Goal: Information Seeking & Learning: Learn about a topic

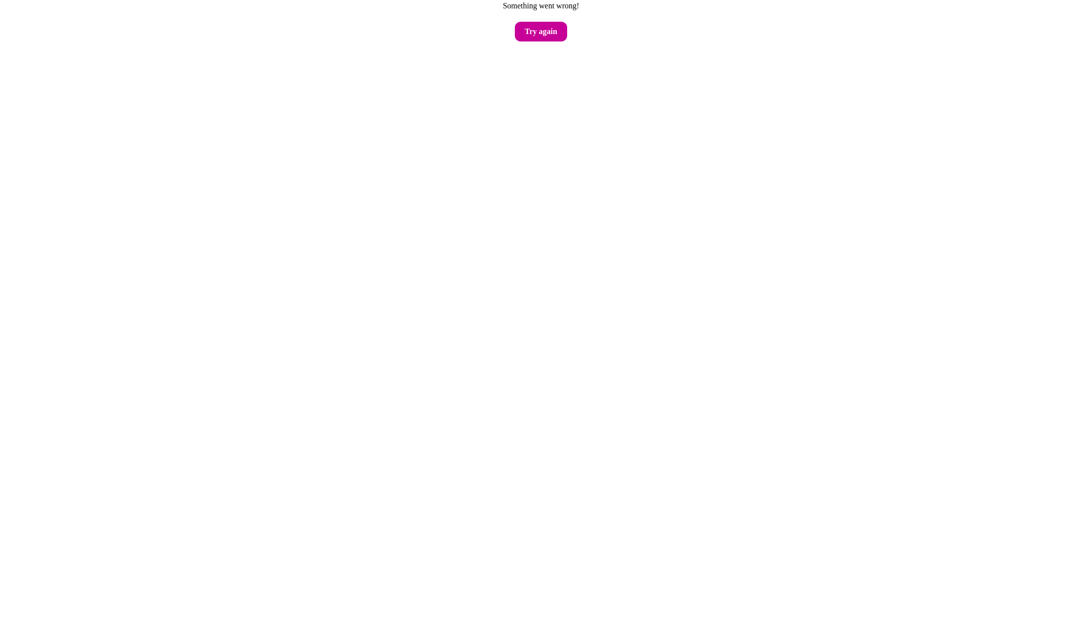
click at [541, 33] on button "Try again" at bounding box center [541, 32] width 52 height 20
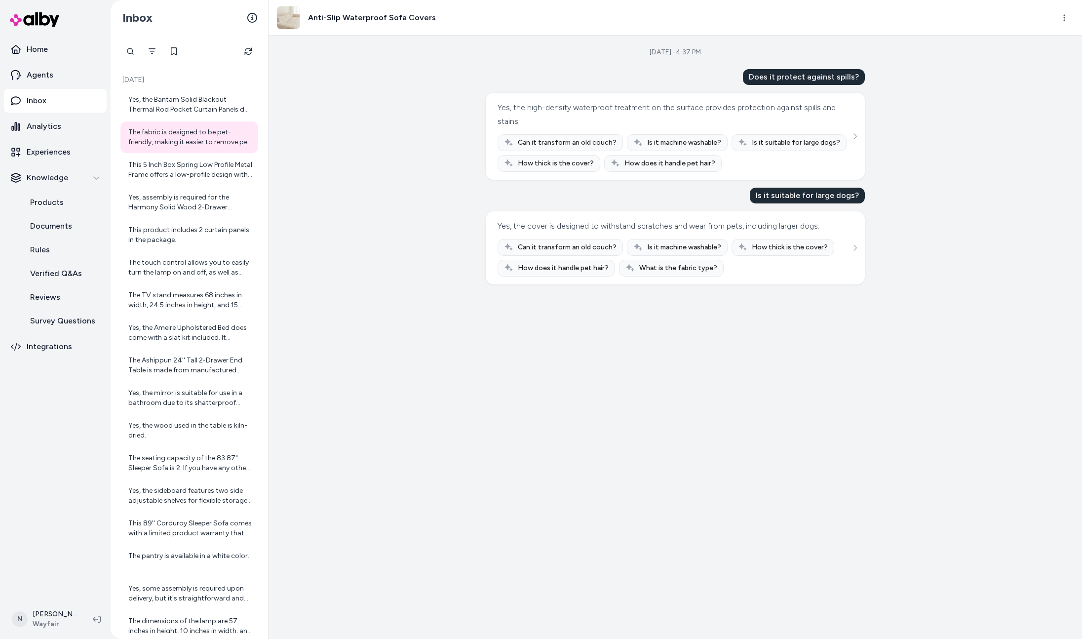
click at [377, 20] on h3 "Anti-Slip Waterproof Sofa Covers" at bounding box center [372, 18] width 128 height 12
click at [302, 24] on div "Anti-Slip Waterproof Sofa Covers" at bounding box center [355, 18] width 159 height 24
click at [279, 15] on img at bounding box center [288, 17] width 23 height 23
drag, startPoint x: 415, startPoint y: 95, endPoint x: 651, endPoint y: 28, distance: 245.8
click at [415, 95] on div "Sep 11, 2025 · 4:37 PM Does it protect against spills? Yes, the high-density wa…" at bounding box center [676, 337] width 814 height 603
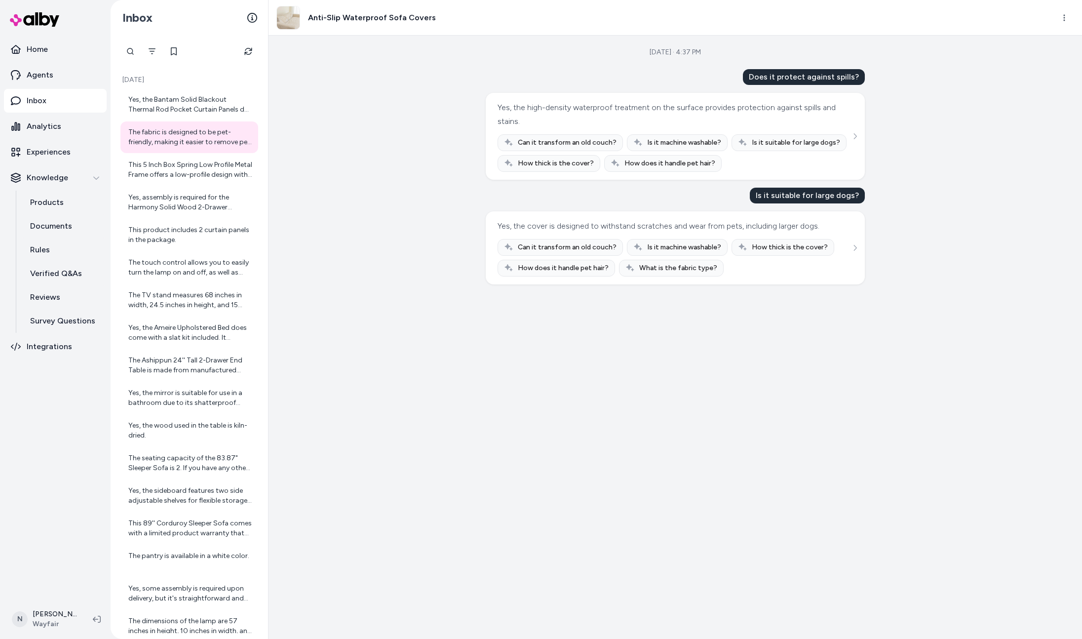
click at [1049, 16] on div "Anti-Slip Waterproof Sofa Covers" at bounding box center [676, 18] width 814 height 36
click at [1056, 15] on html "Home Agents Inbox Analytics Experiences Knowledge Products Documents Rules Veri…" at bounding box center [541, 319] width 1082 height 639
click at [1014, 59] on link "View product in alby" at bounding box center [1022, 59] width 106 height 18
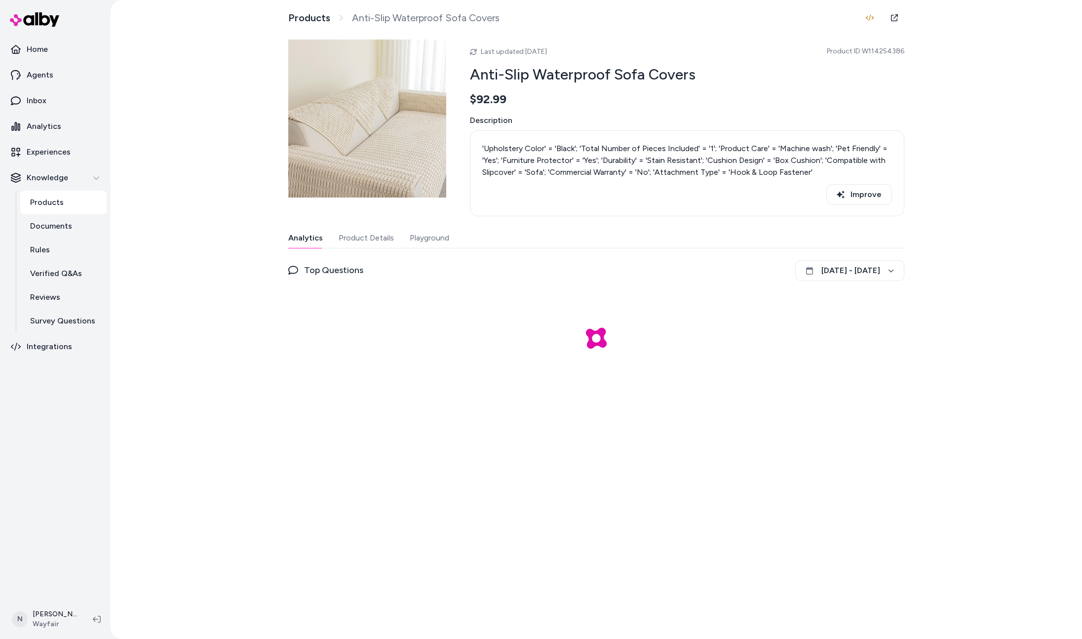
click at [586, 38] on div "Products Anti-Slip Waterproof Sofa Covers Last updated [DATE] Product ID: W1142…" at bounding box center [596, 319] width 632 height 639
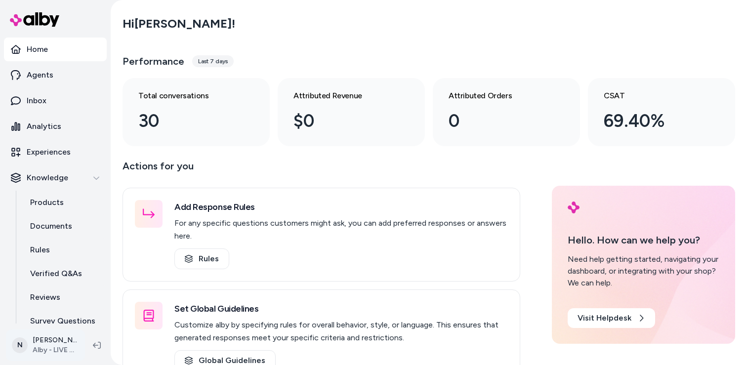
click at [21, 331] on html "Home Agents Inbox Analytics Experiences Knowledge Products Documents Rules Veri…" at bounding box center [373, 182] width 747 height 365
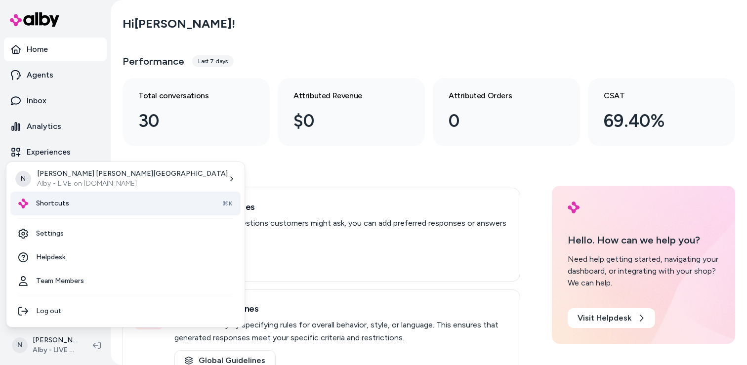
click at [59, 203] on span "Shortcuts" at bounding box center [52, 203] width 33 height 10
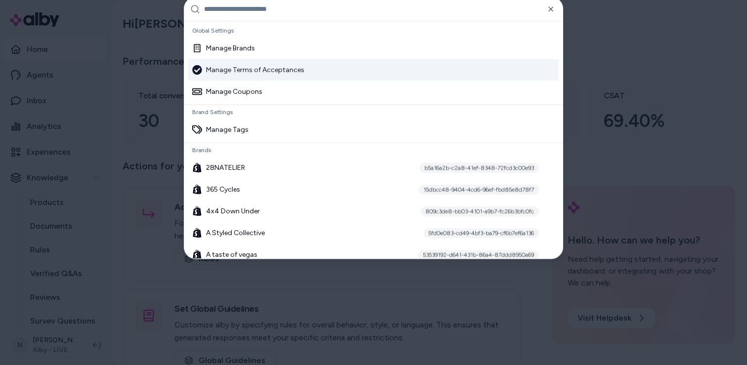
paste input "**********"
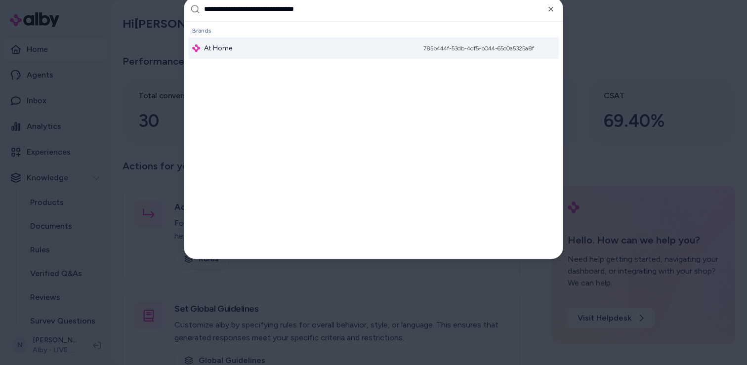
type input "**********"
click at [260, 44] on div "At Home 785b444f-53db-4df5-b044-65c0a5325a8f" at bounding box center [373, 48] width 370 height 22
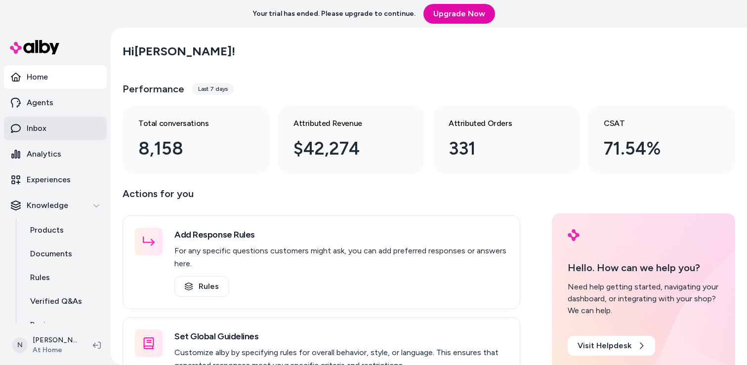
click at [48, 135] on link "Inbox" at bounding box center [55, 129] width 103 height 24
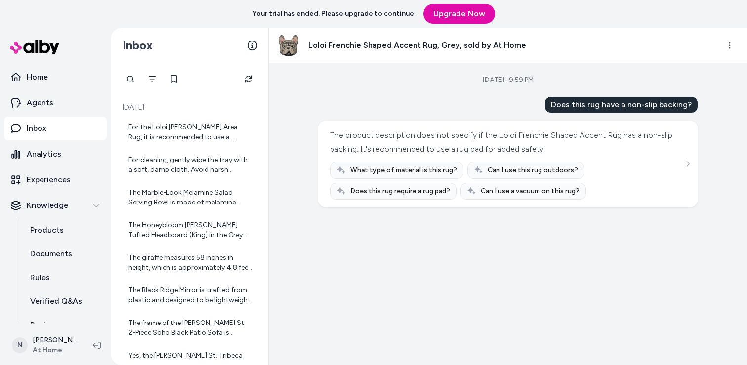
click at [319, 45] on h3 "Loloi Frenchie Shaped Accent Rug, Grey, sold by At Home" at bounding box center [417, 45] width 218 height 12
click at [734, 41] on html "Your trial has ended. Please upgrade to continue. Upgrade Now Home Agents Inbox…" at bounding box center [373, 182] width 747 height 365
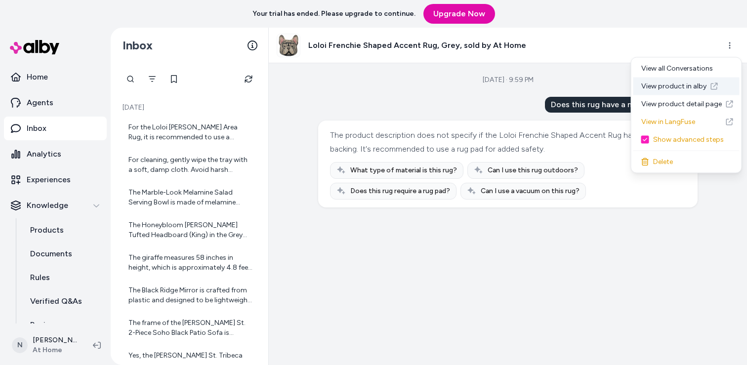
click at [691, 86] on link "View product in alby" at bounding box center [686, 87] width 106 height 18
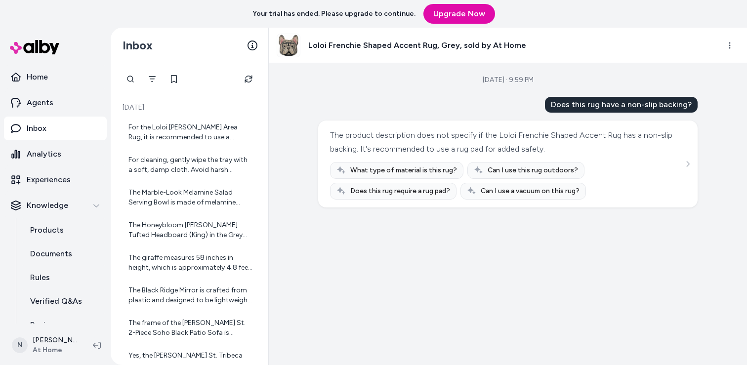
click at [308, 116] on div "Sep 02, 2025 · 9:59 PM Does this rug have a non-slip backing? The product descr…" at bounding box center [508, 214] width 478 height 302
click at [439, 41] on h3 "Loloi Frenchie Shaped Accent Rug, Grey, sold by At Home" at bounding box center [417, 45] width 218 height 12
click at [727, 47] on html "Your trial has ended. Please upgrade to continue. Upgrade Now Home Agents Inbox…" at bounding box center [373, 182] width 747 height 365
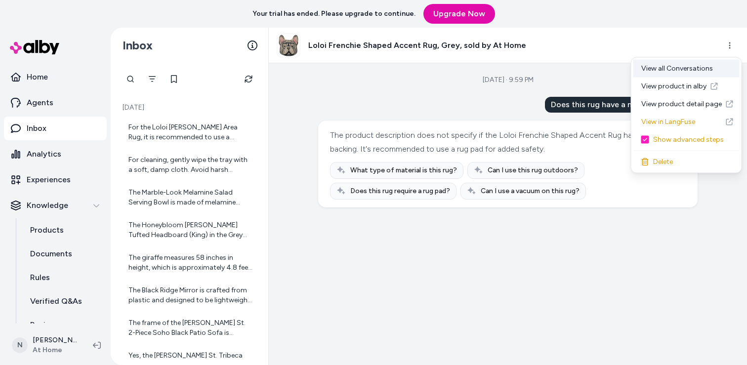
click at [714, 64] on div "View all Conversations" at bounding box center [686, 69] width 106 height 18
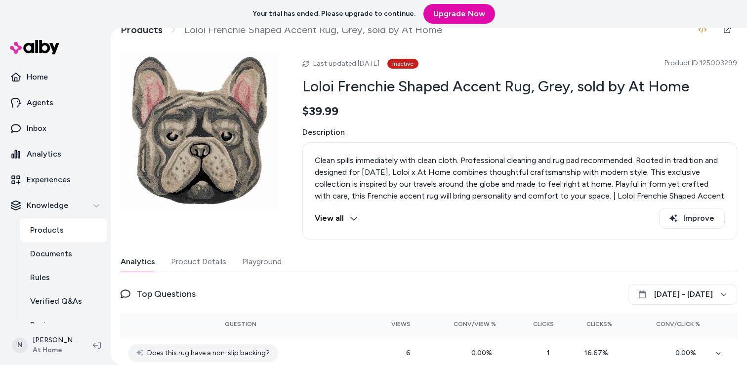
scroll to position [18, 0]
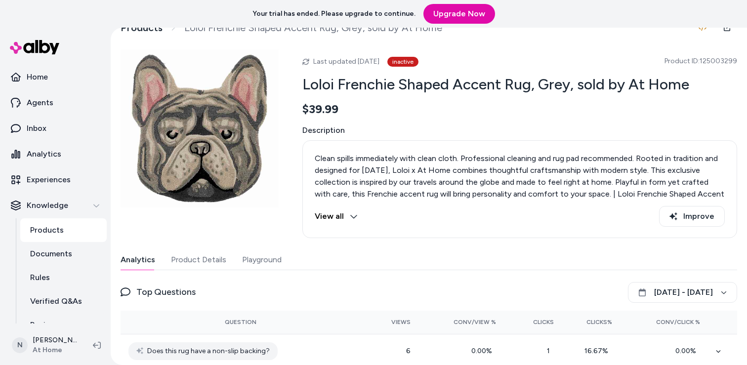
click at [191, 264] on button "Product Details" at bounding box center [198, 260] width 55 height 20
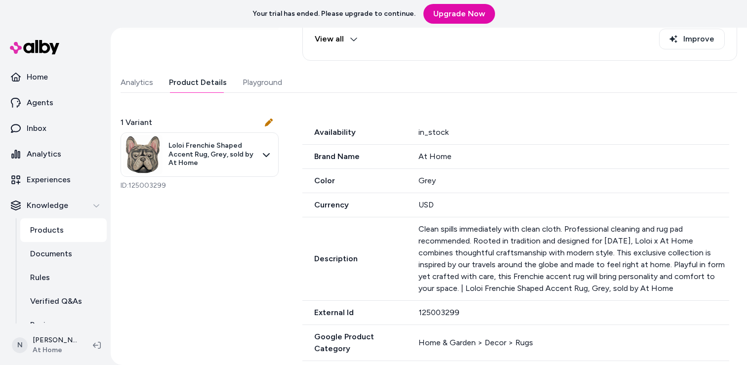
scroll to position [196, 0]
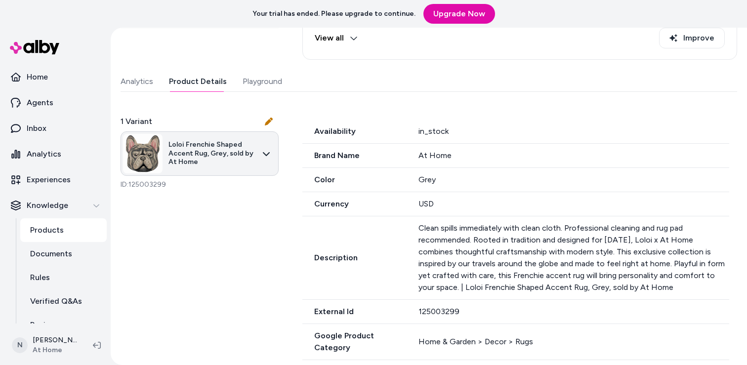
click at [201, 155] on html "Your trial has ended. Please upgrade to continue. Upgrade Now Home Agents Inbox…" at bounding box center [373, 182] width 747 height 365
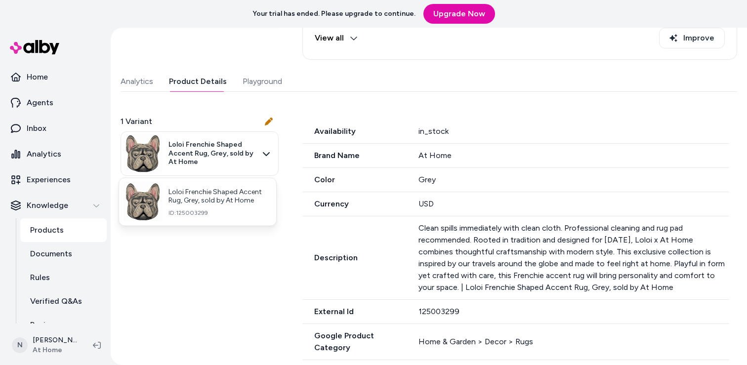
click at [274, 305] on html "Your trial has ended. Please upgrade to continue. Upgrade Now Home Agents Inbox…" at bounding box center [373, 182] width 747 height 365
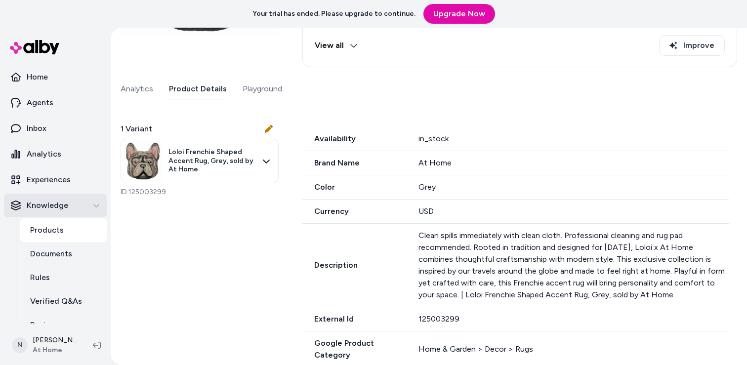
scroll to position [191, 0]
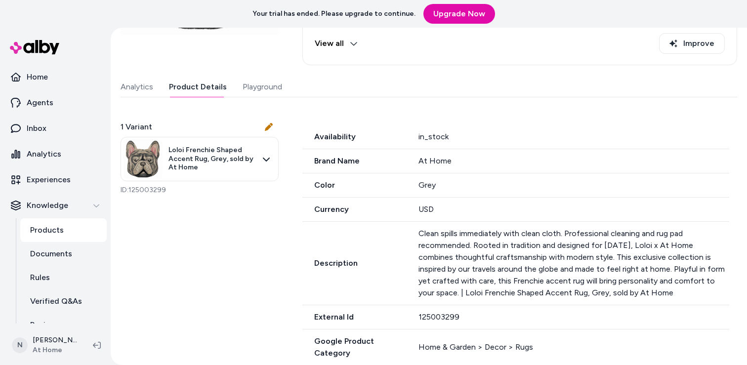
click at [435, 315] on div "125003299" at bounding box center [573, 317] width 311 height 12
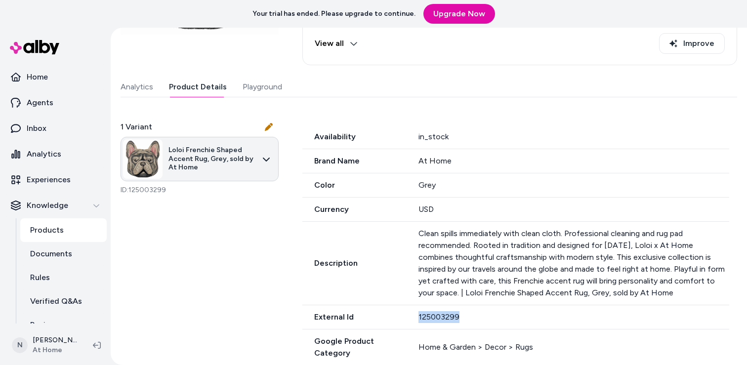
click at [216, 156] on html "Your trial has ended. Please upgrade to continue. Upgrade Now Home Agents Inbox…" at bounding box center [373, 182] width 747 height 365
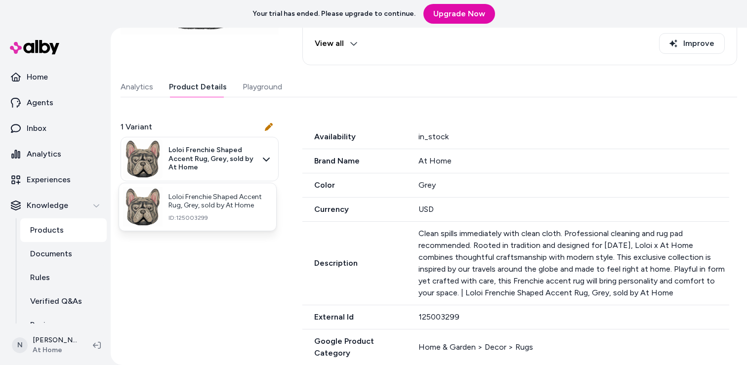
click at [424, 219] on html "Your trial has ended. Please upgrade to continue. Upgrade Now Home Agents Inbox…" at bounding box center [373, 182] width 747 height 365
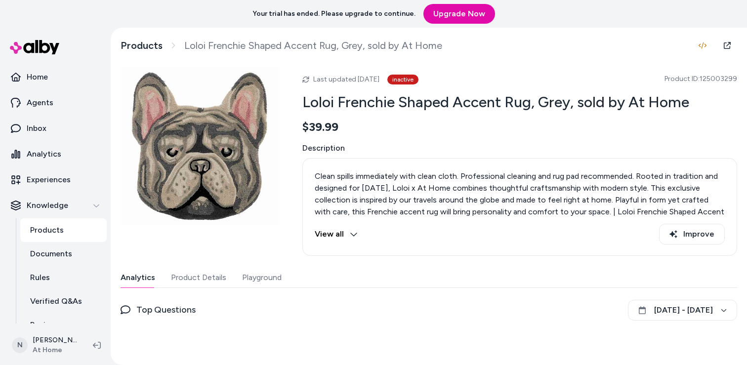
click at [300, 63] on div "Products Loloi Frenchie Shaped Accent Rug, Grey, sold by At Home Last updated […" at bounding box center [429, 231] width 632 height 407
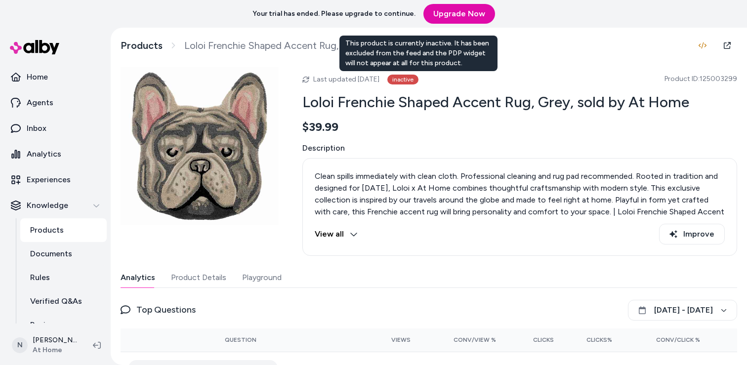
click at [414, 81] on div "inactive" at bounding box center [402, 80] width 31 height 10
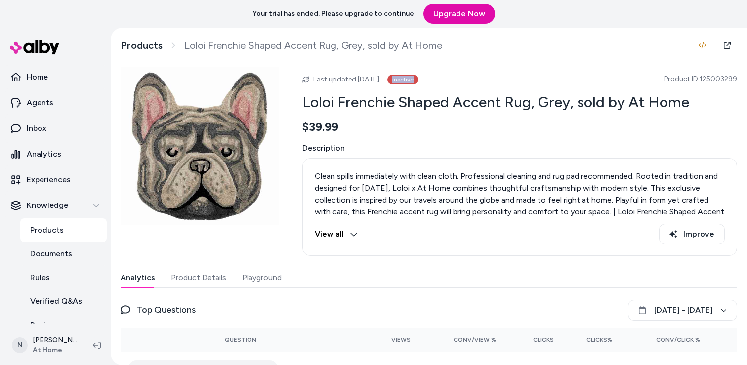
click at [414, 81] on div "inactive" at bounding box center [402, 80] width 31 height 10
click at [726, 46] on icon at bounding box center [726, 45] width 7 height 7
click at [499, 74] on div "Last updated Sep 05, 2025 inactive Product ID: 125003299" at bounding box center [519, 79] width 434 height 12
click at [526, 86] on div "Last updated Sep 05, 2025 inactive Product ID: 125003299 Loloi Frenchie Shaped …" at bounding box center [519, 161] width 434 height 189
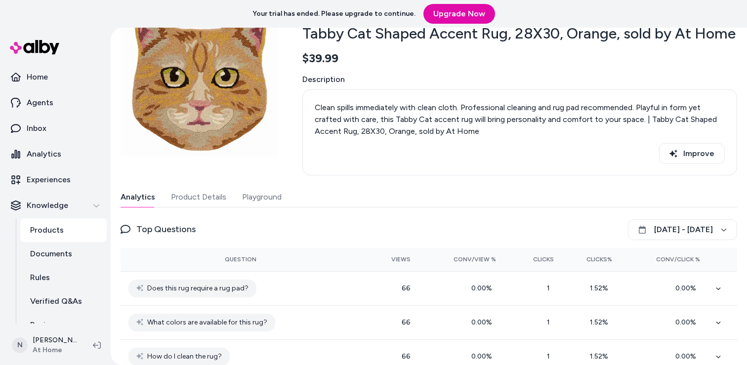
scroll to position [72, 0]
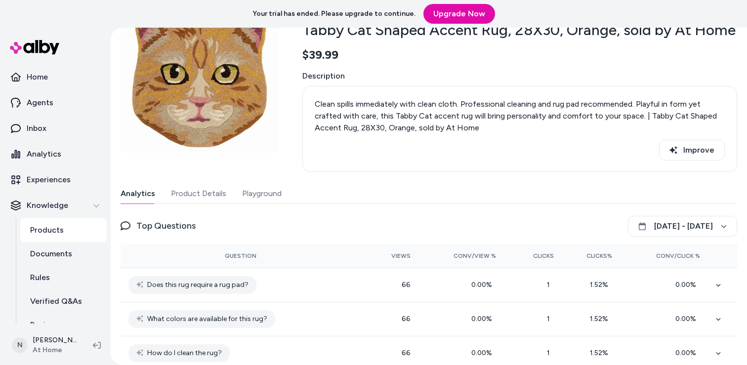
click at [197, 198] on button "Product Details" at bounding box center [198, 194] width 55 height 20
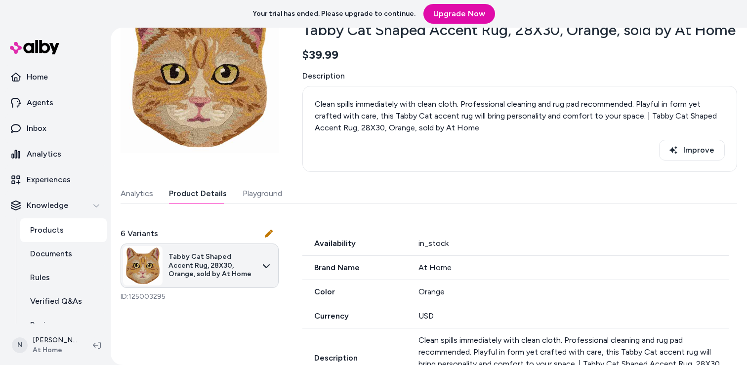
click at [205, 257] on html "Your trial has ended. Please upgrade to continue. Upgrade Now Home Agents Inbox…" at bounding box center [373, 182] width 747 height 365
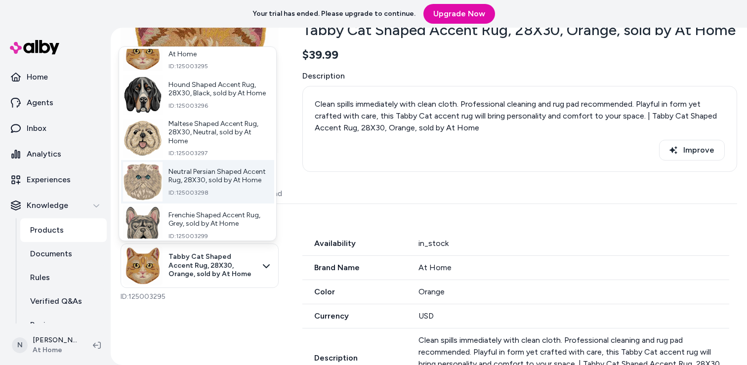
scroll to position [71, 0]
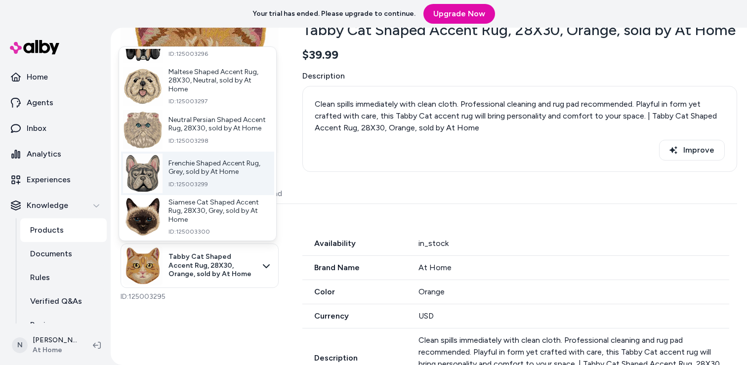
click at [183, 175] on span "Frenchie Shaped Accent Rug, Grey, sold by At Home" at bounding box center [217, 167] width 98 height 17
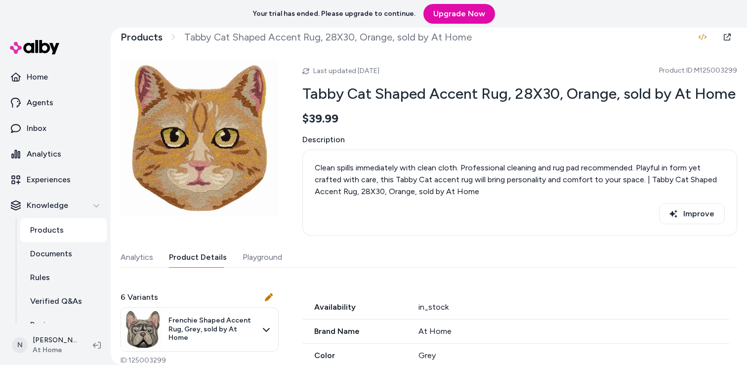
scroll to position [0, 0]
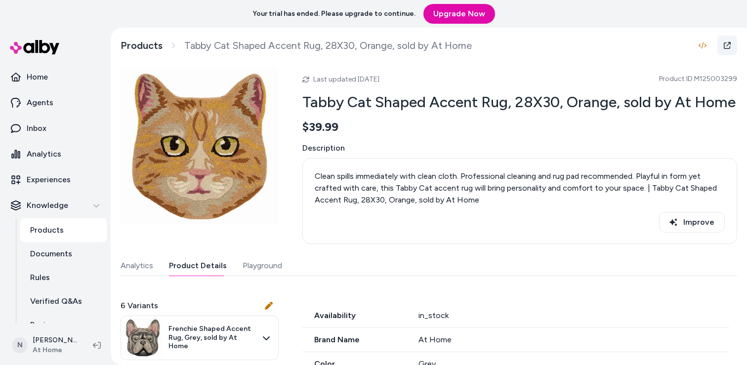
click at [729, 48] on link at bounding box center [727, 46] width 20 height 20
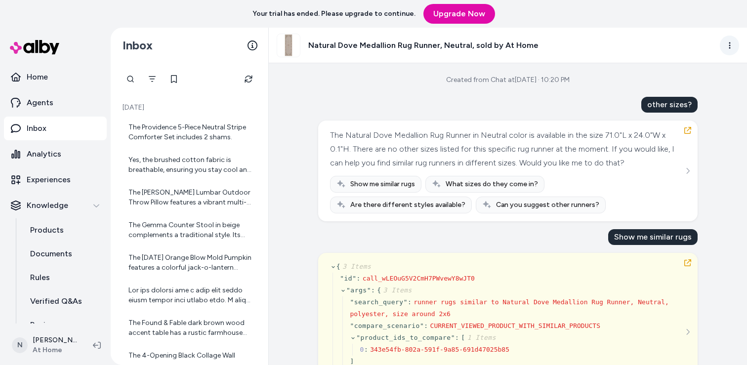
click at [732, 44] on html "Your trial has ended. Please upgrade to continue. Upgrade Now Home Agents Inbox…" at bounding box center [373, 182] width 747 height 365
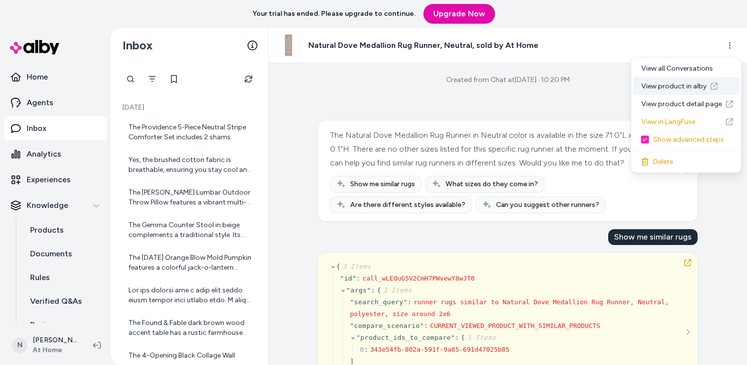
click at [697, 88] on link "View product in alby" at bounding box center [686, 87] width 106 height 18
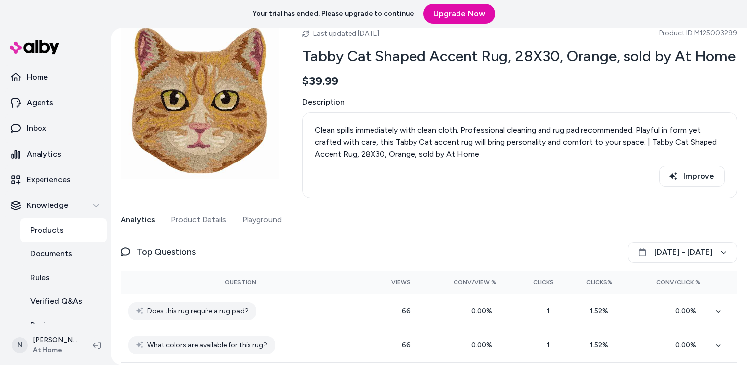
scroll to position [119, 0]
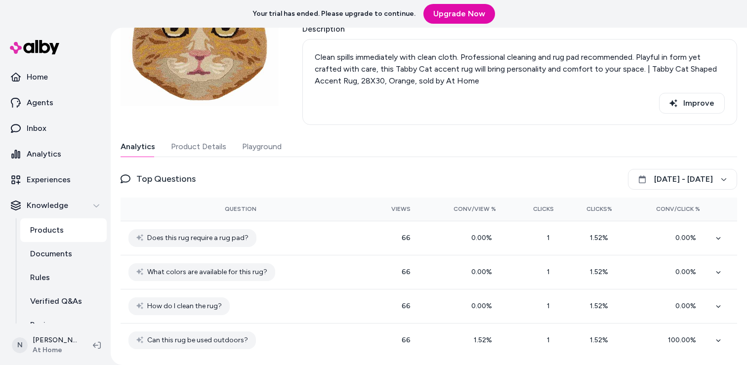
click at [205, 142] on button "Product Details" at bounding box center [198, 147] width 55 height 20
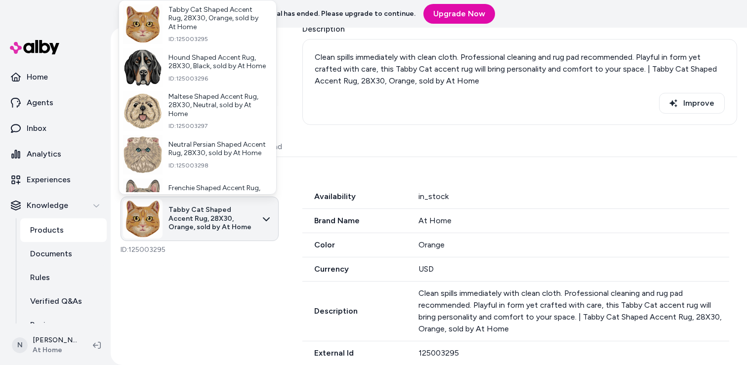
click at [235, 203] on html "Your trial has ended. Please upgrade to continue. Upgrade Now Home Agents Inbox…" at bounding box center [373, 182] width 747 height 365
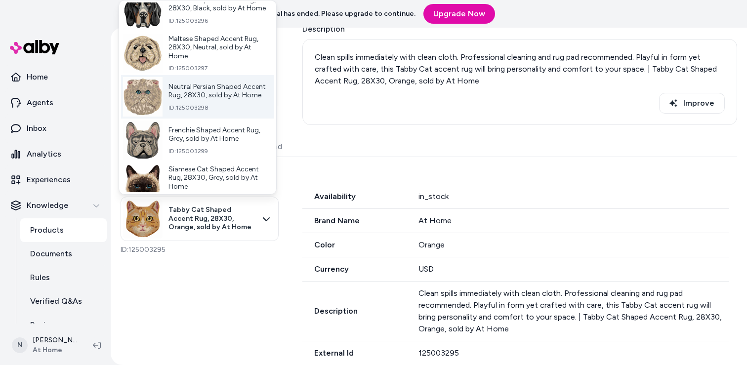
scroll to position [70, 0]
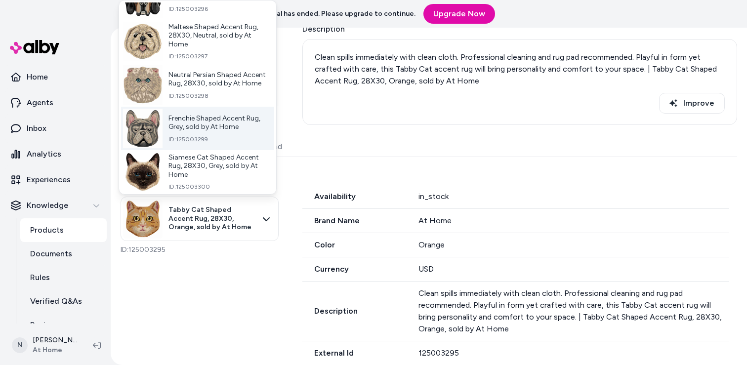
click at [214, 126] on span "Frenchie Shaped Accent Rug, Grey, sold by At Home" at bounding box center [217, 122] width 98 height 17
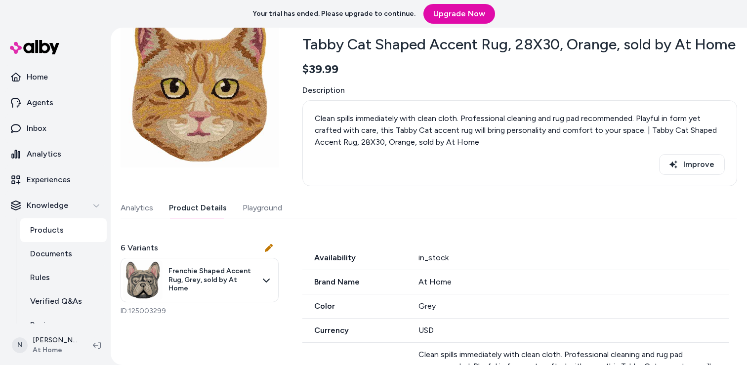
scroll to position [57, 0]
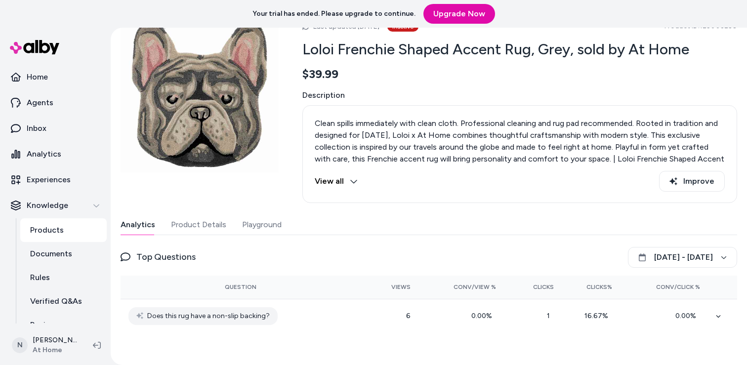
scroll to position [70, 0]
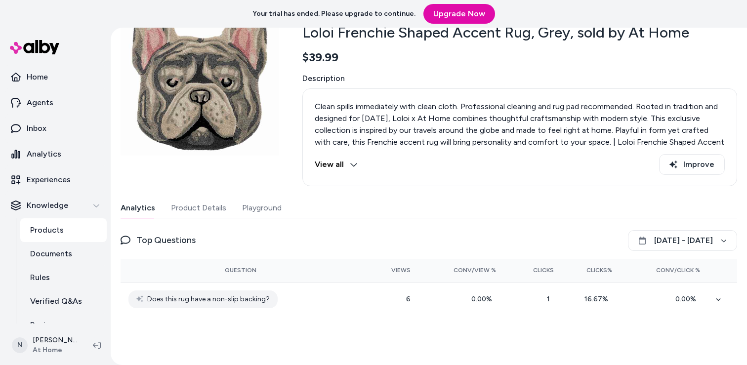
click at [174, 202] on button "Product Details" at bounding box center [198, 208] width 55 height 20
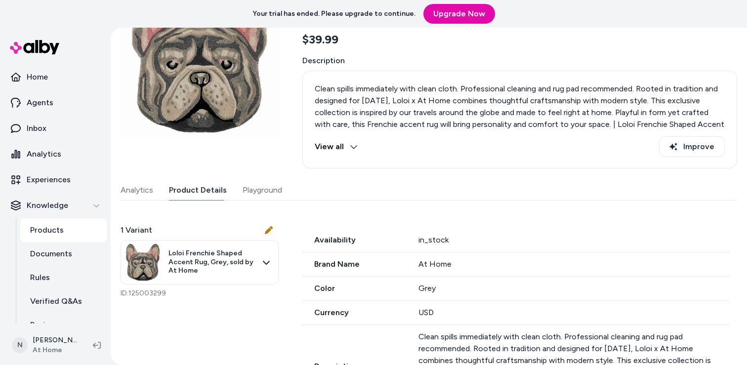
scroll to position [105, 0]
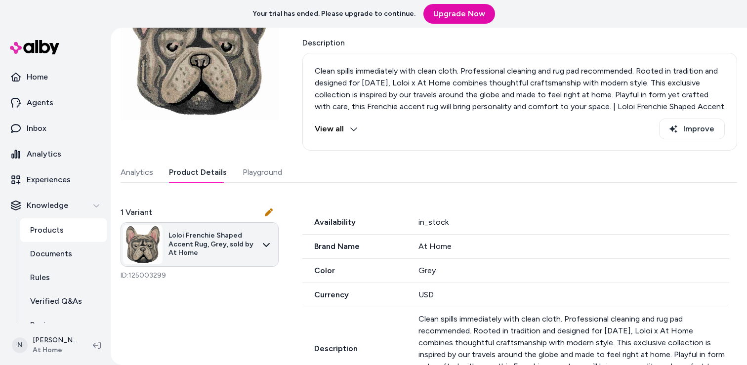
click at [222, 257] on html "Your trial has ended. Please upgrade to continue. Upgrade Now Home Agents Inbox…" at bounding box center [373, 182] width 747 height 365
